Goal: Information Seeking & Learning: Find specific fact

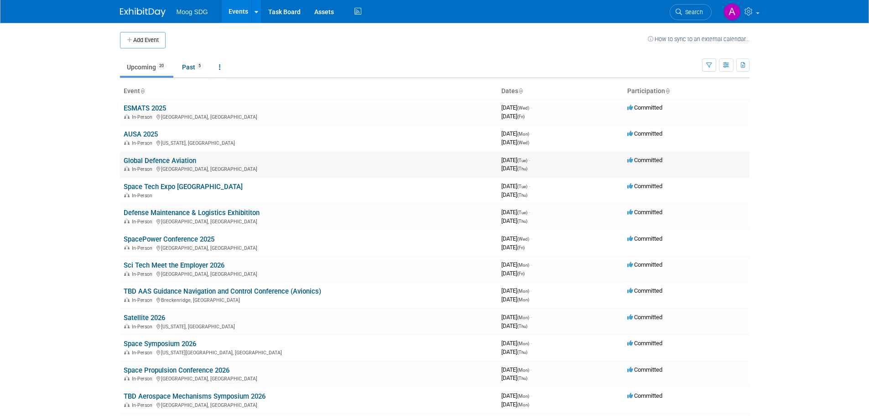
click at [173, 161] on link "Global Defence Aviation" at bounding box center [160, 160] width 73 height 8
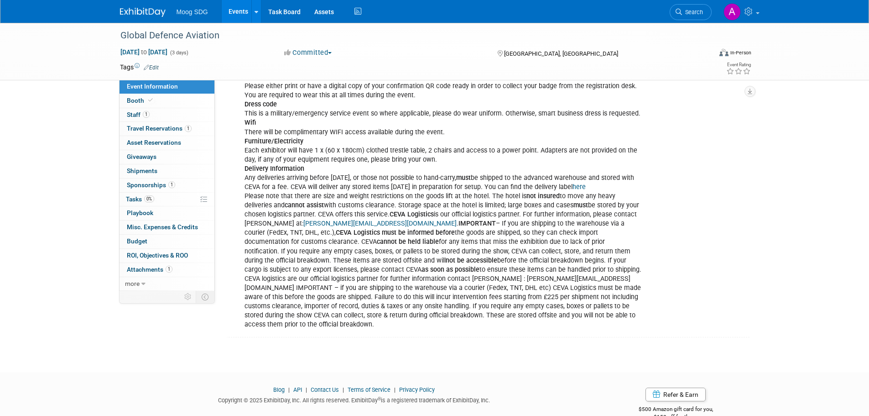
scroll to position [313, 0]
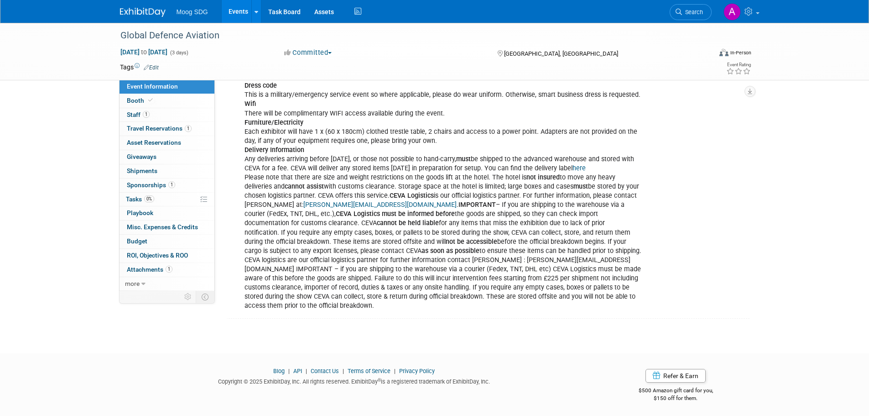
click at [377, 223] on b "cannot be held liable" at bounding box center [408, 223] width 62 height 8
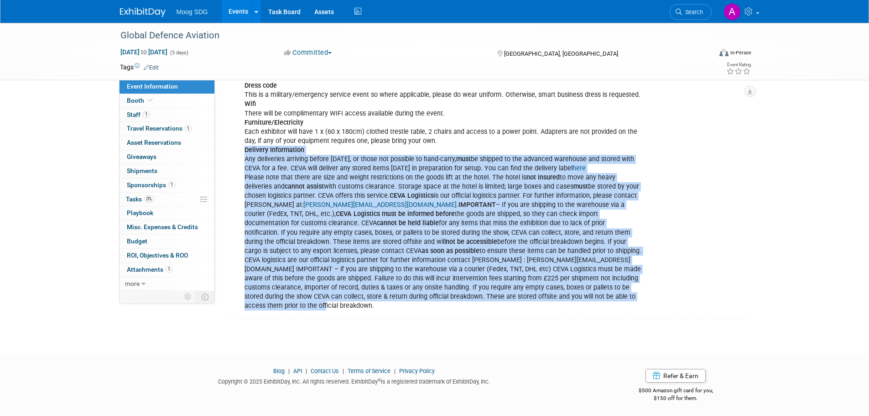
drag, startPoint x: 279, startPoint y: 305, endPoint x: 245, endPoint y: 149, distance: 160.1
click at [245, 149] on div "Registration desk The Registration Desk will open from 08:00 each morning. This…" at bounding box center [443, 173] width 411 height 284
copy div "Delivery Information Any deliveries arriving before Monday, or those not possib…"
click at [235, 15] on link "Events" at bounding box center [238, 11] width 33 height 23
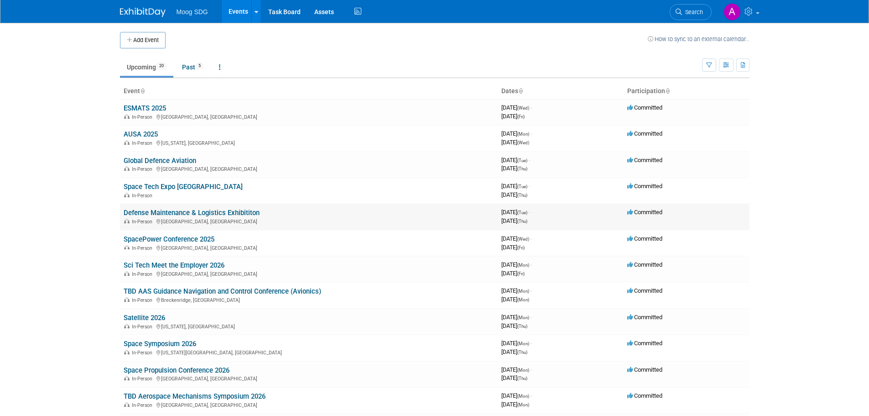
click at [160, 209] on link "Defense Maintenance & Logistics Exhibititon" at bounding box center [192, 212] width 136 height 8
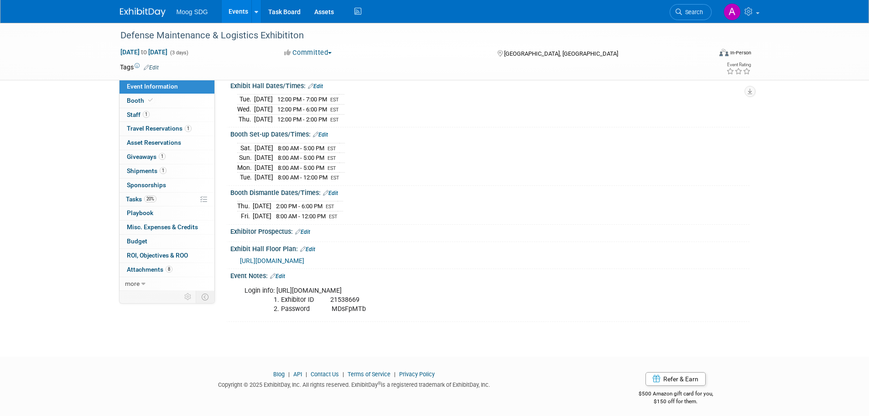
scroll to position [104, 0]
click at [347, 284] on div "Login info: https://www.sae.org/attend/defense-maintenance-and-logistics-exhibi…" at bounding box center [443, 297] width 411 height 36
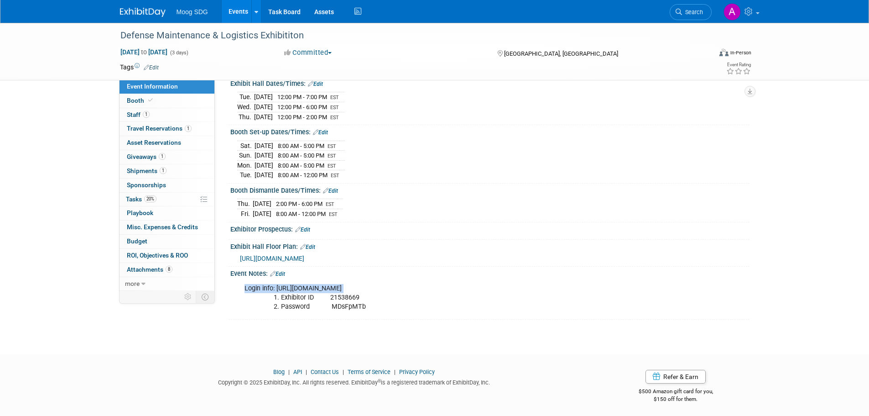
click at [441, 284] on div "Login info: https://www.sae.org/attend/defense-maintenance-and-logistics-exhibi…" at bounding box center [443, 297] width 411 height 36
drag, startPoint x: 499, startPoint y: 287, endPoint x: 276, endPoint y: 282, distance: 222.7
click at [276, 282] on div "Login info: https://www.sae.org/attend/defense-maintenance-and-logistics-exhibi…" at bounding box center [443, 297] width 411 height 36
copy div "https://www.sae.org/attend/defense-maintenance-and-logistics-exhibition"
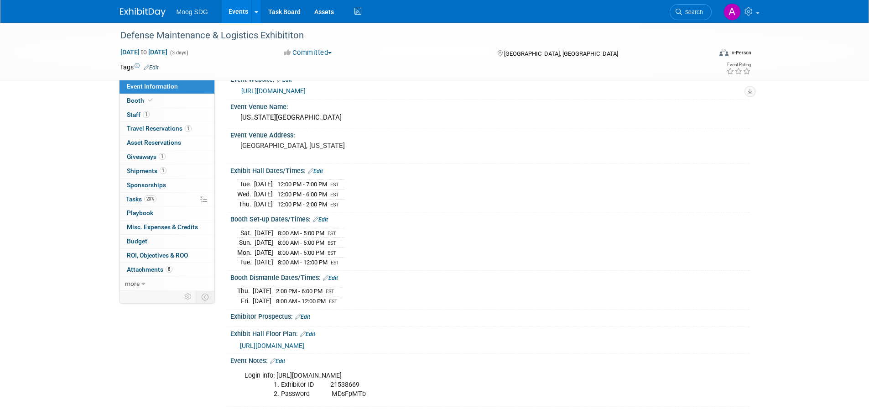
scroll to position [0, 0]
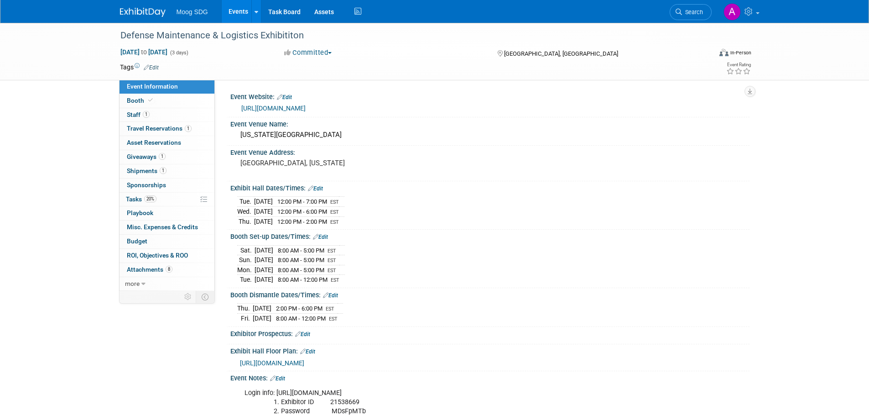
click at [306, 105] on link "https://www.sae.org/attend/defense-maintenance-and-logistics-exhibition" at bounding box center [273, 107] width 64 height 7
